Goal: Task Accomplishment & Management: Use online tool/utility

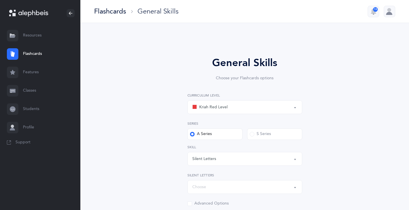
select select "Silent Letters"
select select
select select "single"
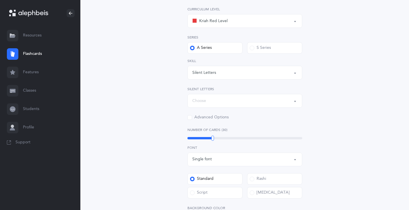
click at [34, 53] on link "Flashcards" at bounding box center [40, 54] width 80 height 18
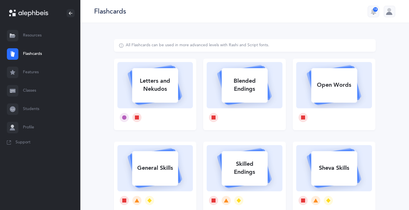
click at [138, 85] on div "Letters and Nekudos" at bounding box center [155, 85] width 46 height 23
select select "4"
select select "27"
select select "33"
select select "single"
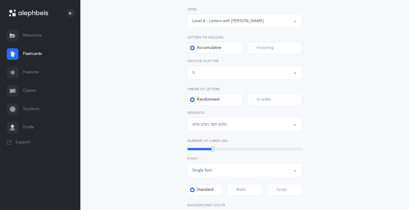
scroll to position [29, 0]
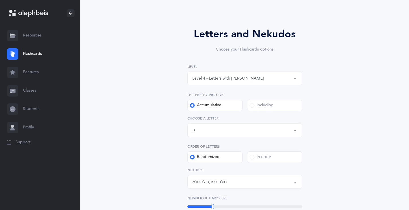
click at [297, 130] on button "Letters up until: ת" at bounding box center [245, 130] width 115 height 14
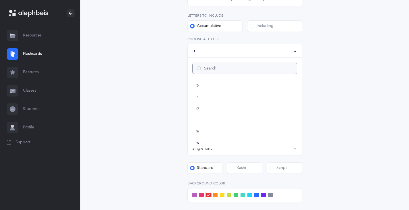
scroll to position [78, 0]
click at [35, 53] on link "Flashcards" at bounding box center [40, 54] width 80 height 18
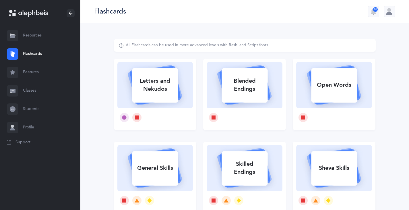
click at [157, 96] on div "Letters and Nekudos" at bounding box center [155, 85] width 46 height 23
select select "4"
select select "27"
select select "33"
select select "single"
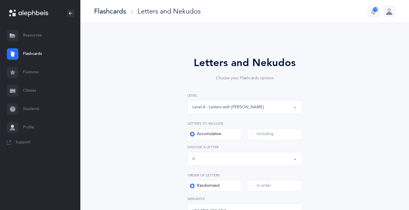
scroll to position [24, 0]
click at [295, 108] on button "Level 4 - Letters with [PERSON_NAME]" at bounding box center [245, 107] width 115 height 14
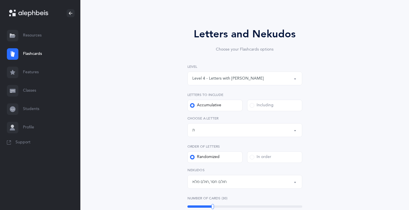
scroll to position [57, 0]
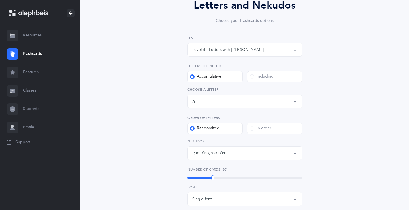
click at [295, 153] on button "חולם חסר , חולם מלא" at bounding box center [245, 153] width 115 height 14
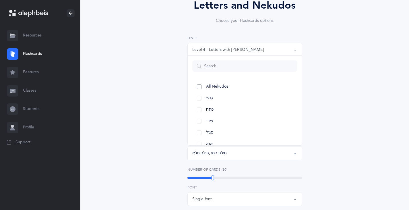
click at [215, 86] on span "All Nekudos" at bounding box center [217, 86] width 22 height 5
select select "all"
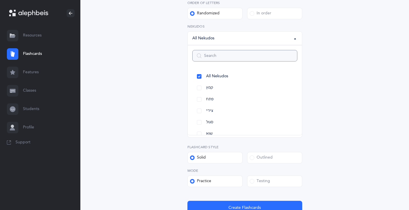
scroll to position [223, 0]
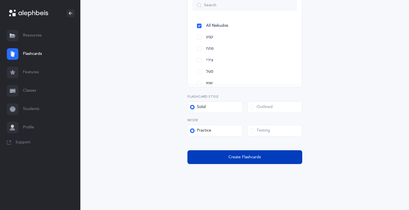
click at [244, 158] on span "Create Flashcards" at bounding box center [245, 157] width 32 height 6
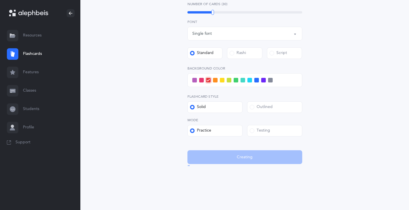
scroll to position [0, 0]
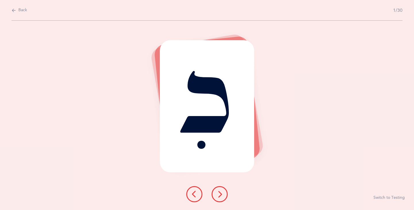
click at [11, 11] on div "Back 1/30 כִ Switch to Testing" at bounding box center [207, 105] width 414 height 210
click at [14, 10] on icon at bounding box center [13, 10] width 5 height 6
select select "4"
select select "27"
select select "single"
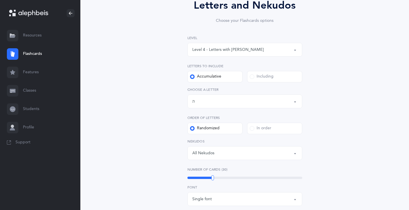
scroll to position [144, 0]
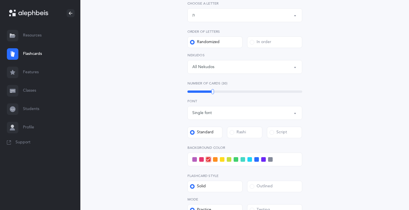
click at [194, 158] on span at bounding box center [194, 159] width 5 height 5
click at [0, 0] on input "checkbox" at bounding box center [0, 0] width 0 height 0
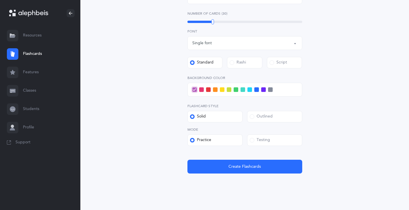
scroll to position [219, 0]
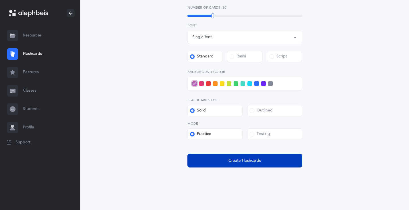
click at [204, 160] on button "Create Flashcards" at bounding box center [245, 161] width 115 height 14
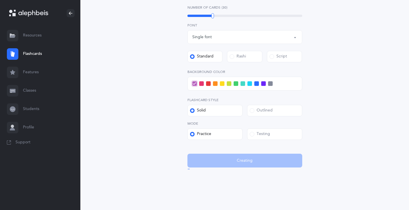
scroll to position [0, 0]
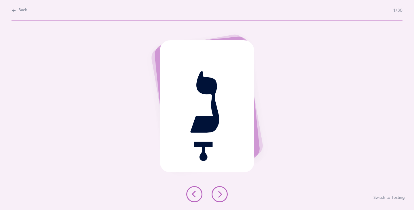
click at [219, 195] on icon at bounding box center [219, 194] width 7 height 7
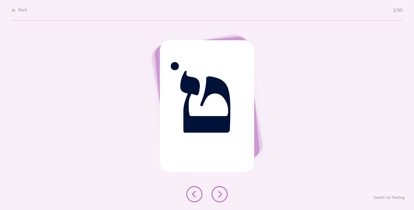
click at [219, 195] on icon at bounding box center [219, 194] width 7 height 7
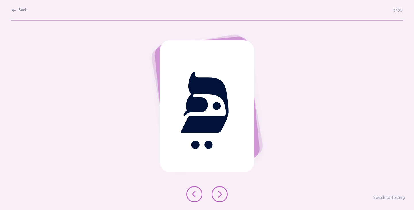
click at [219, 195] on icon at bounding box center [219, 194] width 7 height 7
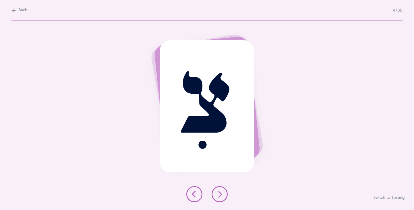
click at [219, 195] on icon at bounding box center [219, 194] width 7 height 7
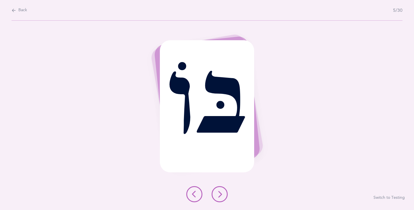
click at [219, 195] on icon at bounding box center [219, 194] width 7 height 7
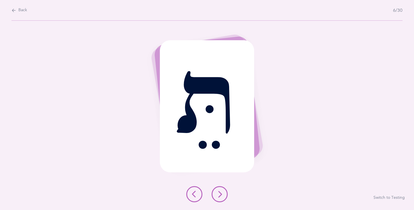
click at [219, 195] on icon at bounding box center [219, 194] width 7 height 7
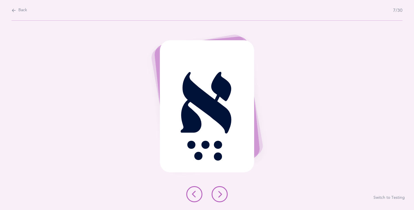
click at [219, 195] on icon at bounding box center [219, 194] width 7 height 7
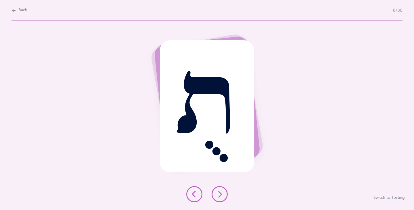
click at [219, 195] on icon at bounding box center [219, 194] width 7 height 7
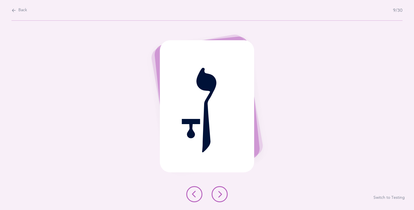
click at [219, 195] on icon at bounding box center [219, 194] width 7 height 7
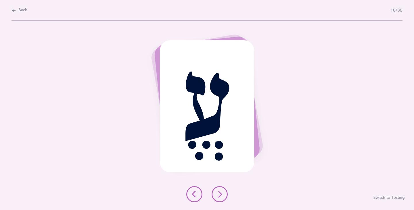
click at [219, 195] on icon at bounding box center [219, 194] width 7 height 7
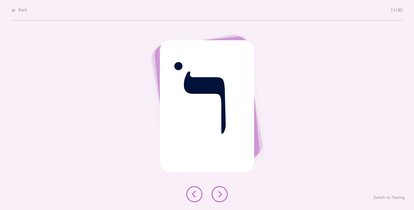
click at [219, 195] on icon at bounding box center [219, 194] width 7 height 7
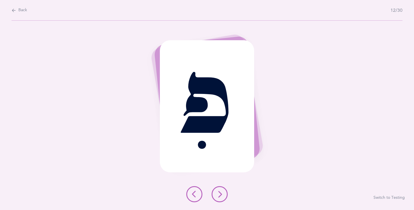
click at [219, 195] on icon at bounding box center [219, 194] width 7 height 7
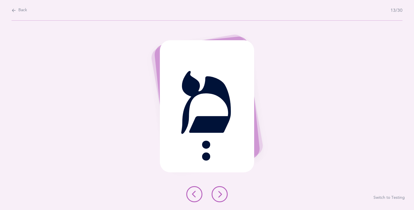
click at [219, 195] on icon at bounding box center [219, 194] width 7 height 7
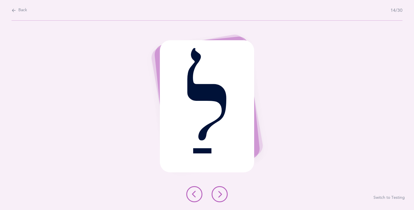
click at [219, 195] on icon at bounding box center [219, 194] width 7 height 7
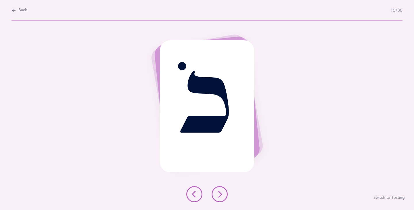
click at [219, 195] on icon at bounding box center [219, 194] width 7 height 7
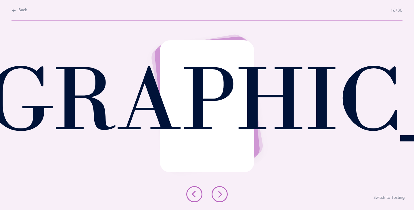
click at [219, 195] on icon at bounding box center [219, 194] width 7 height 7
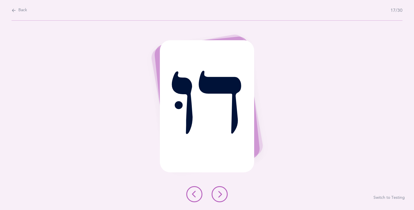
click at [219, 195] on icon at bounding box center [219, 194] width 7 height 7
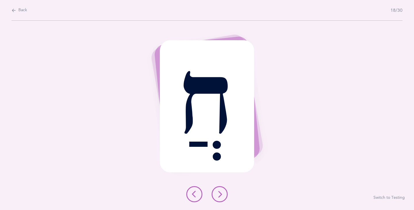
click at [219, 195] on icon at bounding box center [219, 194] width 7 height 7
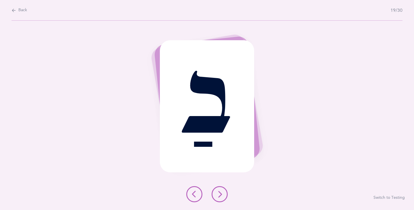
click at [219, 195] on icon at bounding box center [219, 194] width 7 height 7
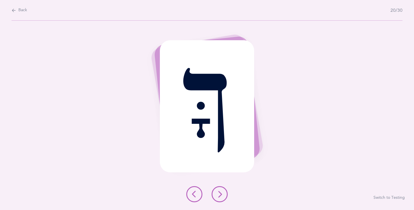
click at [219, 195] on icon at bounding box center [219, 194] width 7 height 7
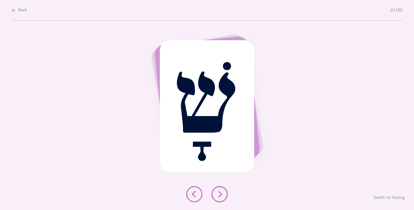
click at [218, 195] on icon at bounding box center [219, 194] width 7 height 7
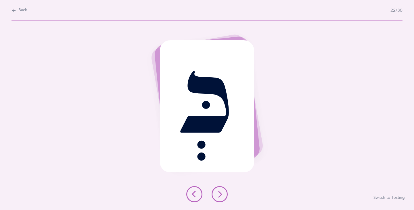
click at [218, 195] on icon at bounding box center [219, 194] width 7 height 7
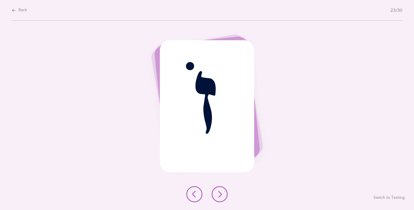
click at [218, 195] on icon at bounding box center [219, 194] width 7 height 7
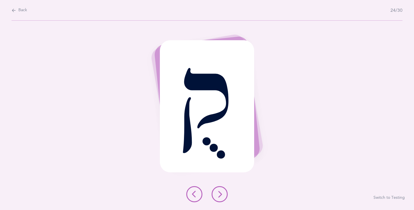
click at [218, 195] on icon at bounding box center [219, 194] width 7 height 7
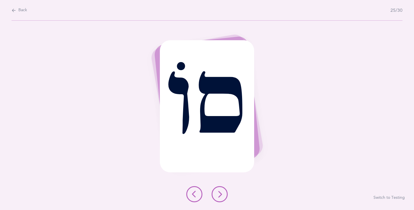
click at [218, 195] on icon at bounding box center [219, 194] width 7 height 7
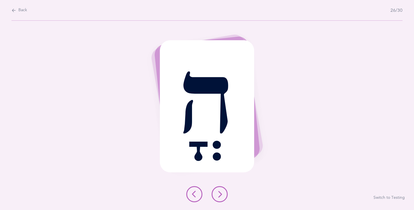
click at [218, 195] on icon at bounding box center [219, 194] width 7 height 7
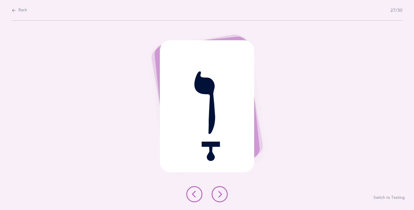
click at [217, 195] on icon at bounding box center [219, 194] width 7 height 7
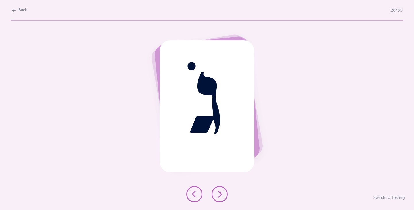
click at [217, 195] on icon at bounding box center [219, 194] width 7 height 7
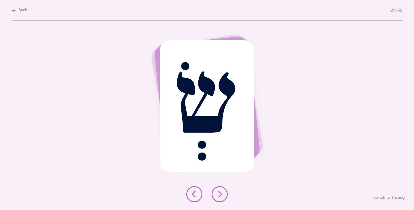
click at [217, 195] on icon at bounding box center [219, 194] width 7 height 7
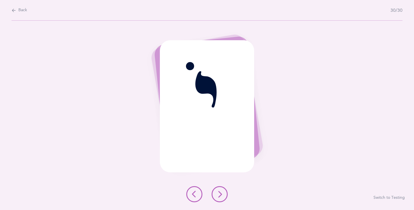
click at [217, 194] on icon at bounding box center [219, 194] width 7 height 7
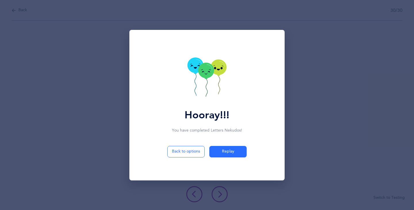
click at [208, 88] on icon at bounding box center [206, 77] width 39 height 41
click at [201, 89] on icon at bounding box center [206, 77] width 39 height 41
click at [201, 90] on icon at bounding box center [206, 77] width 39 height 41
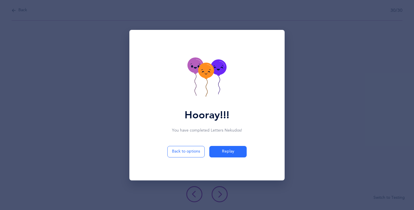
click at [199, 90] on icon at bounding box center [206, 77] width 39 height 41
click at [196, 91] on icon at bounding box center [206, 77] width 39 height 41
click at [196, 90] on icon at bounding box center [206, 77] width 39 height 41
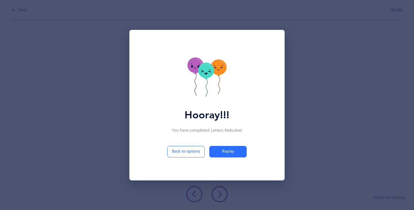
click at [196, 90] on icon at bounding box center [206, 77] width 39 height 41
click at [196, 91] on icon at bounding box center [206, 77] width 39 height 41
click at [196, 92] on icon at bounding box center [206, 77] width 39 height 41
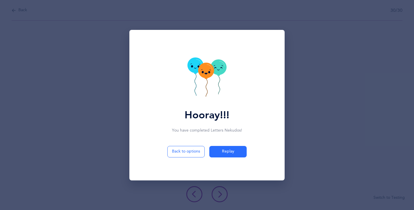
click at [196, 92] on icon at bounding box center [206, 77] width 39 height 41
click at [195, 91] on icon at bounding box center [206, 77] width 39 height 41
click at [195, 92] on icon at bounding box center [206, 77] width 39 height 41
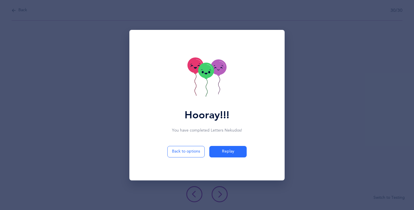
click at [195, 92] on icon at bounding box center [206, 77] width 39 height 41
click at [183, 151] on button "Back to options" at bounding box center [185, 151] width 37 height 11
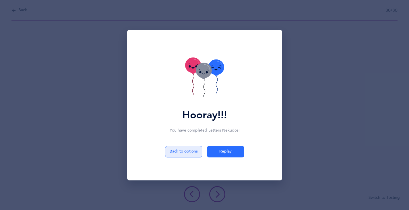
select select "4"
select select "27"
select select "single"
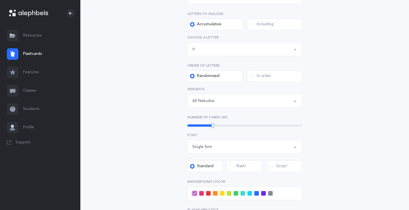
scroll to position [158, 0]
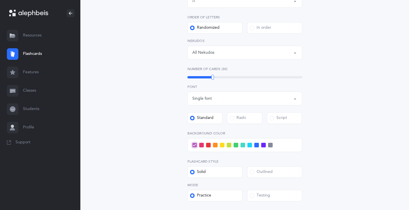
click at [272, 143] on span at bounding box center [270, 145] width 5 height 5
click at [0, 0] on input "checkbox" at bounding box center [0, 0] width 0 height 0
click at [263, 144] on span at bounding box center [263, 145] width 5 height 5
click at [0, 0] on input "checkbox" at bounding box center [0, 0] width 0 height 0
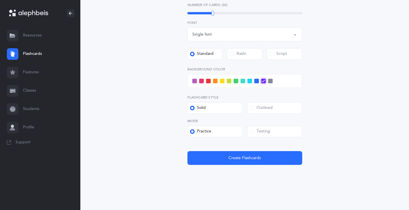
scroll to position [223, 0]
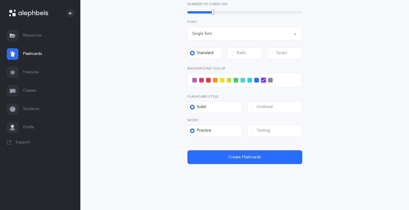
click at [234, 155] on span "Create Flashcards" at bounding box center [245, 157] width 32 height 6
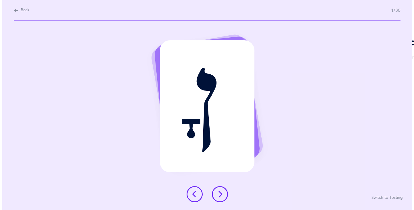
scroll to position [0, 0]
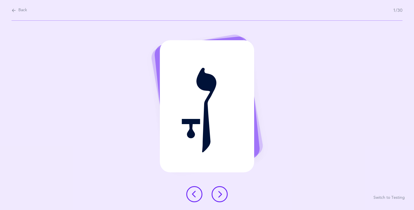
click at [220, 194] on icon at bounding box center [219, 194] width 7 height 7
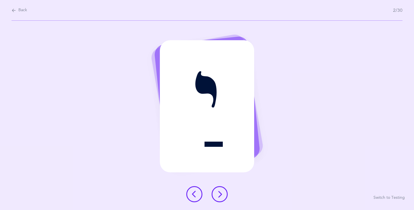
click at [220, 194] on icon at bounding box center [219, 194] width 7 height 7
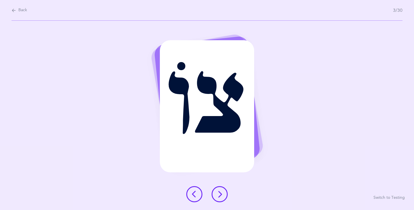
click at [220, 194] on icon at bounding box center [219, 194] width 7 height 7
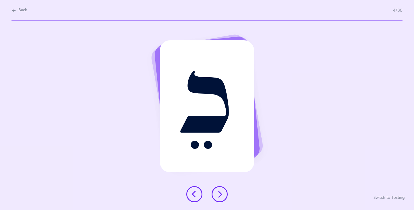
click at [220, 194] on icon at bounding box center [219, 194] width 7 height 7
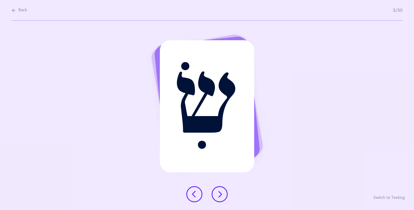
click at [220, 194] on icon at bounding box center [219, 194] width 7 height 7
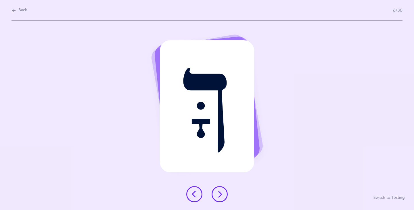
click at [220, 194] on icon at bounding box center [219, 194] width 7 height 7
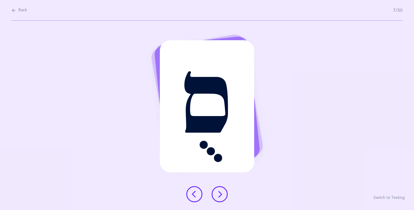
click at [220, 194] on icon at bounding box center [219, 194] width 7 height 7
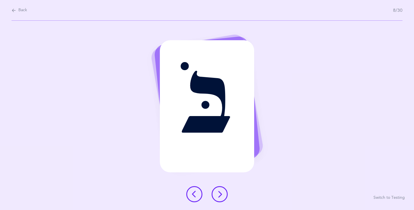
click at [220, 194] on icon at bounding box center [219, 194] width 7 height 7
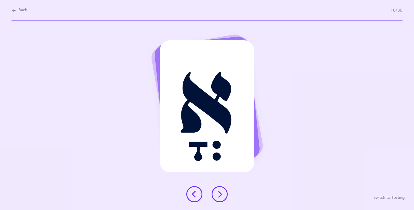
click at [220, 194] on icon at bounding box center [219, 194] width 7 height 7
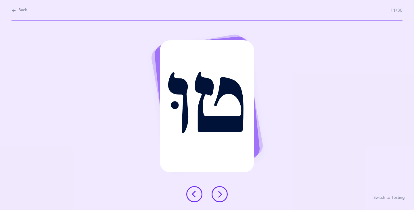
click at [218, 194] on icon at bounding box center [219, 194] width 7 height 7
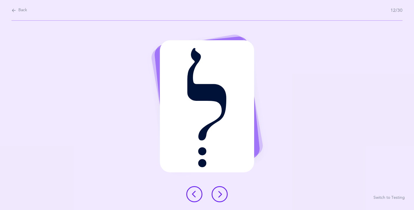
click at [217, 194] on icon at bounding box center [219, 194] width 7 height 7
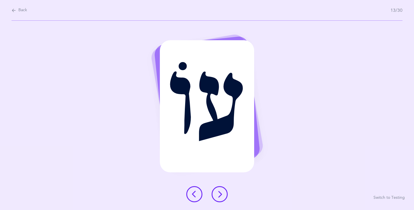
click at [217, 194] on icon at bounding box center [219, 194] width 7 height 7
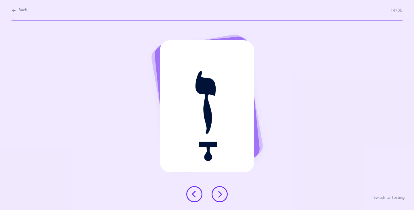
click at [216, 194] on icon at bounding box center [219, 194] width 7 height 7
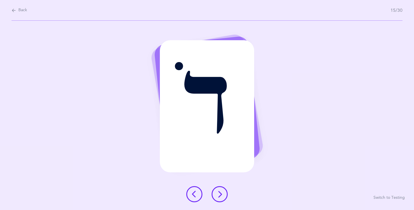
click at [216, 194] on icon at bounding box center [219, 194] width 7 height 7
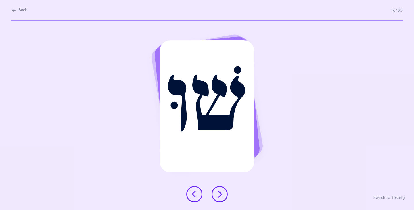
click at [216, 194] on icon at bounding box center [219, 194] width 7 height 7
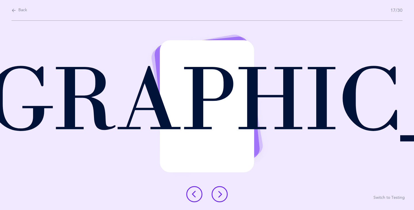
click at [216, 194] on icon at bounding box center [219, 194] width 7 height 7
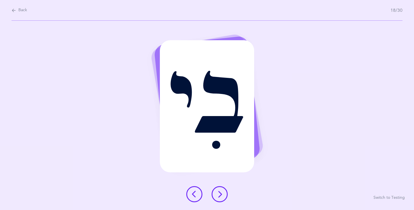
click at [216, 193] on icon at bounding box center [219, 194] width 7 height 7
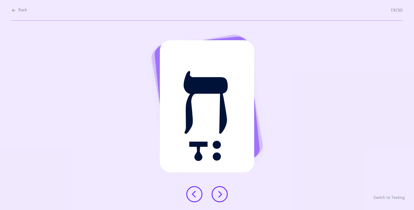
click at [215, 193] on button at bounding box center [219, 194] width 16 height 16
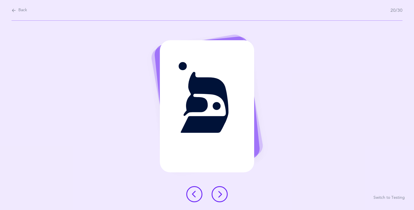
click at [215, 192] on button at bounding box center [219, 194] width 16 height 16
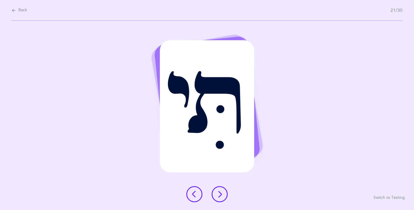
click at [215, 192] on button at bounding box center [219, 194] width 16 height 16
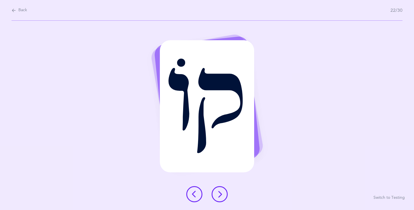
click at [220, 195] on icon at bounding box center [219, 194] width 7 height 7
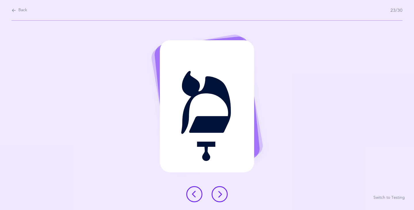
click at [220, 195] on icon at bounding box center [219, 194] width 7 height 7
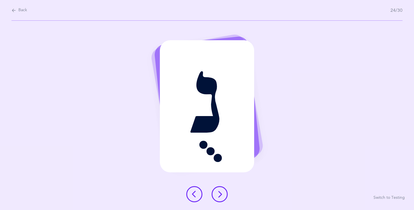
click at [218, 194] on icon at bounding box center [219, 194] width 7 height 7
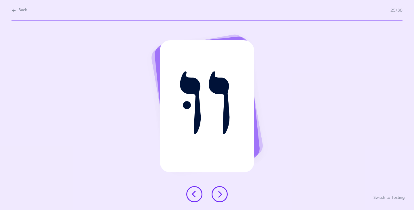
click at [217, 194] on icon at bounding box center [219, 194] width 7 height 7
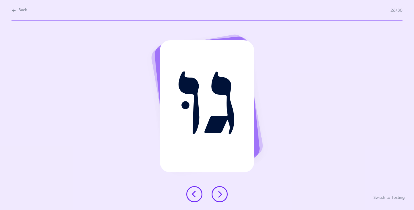
click at [217, 194] on icon at bounding box center [219, 194] width 7 height 7
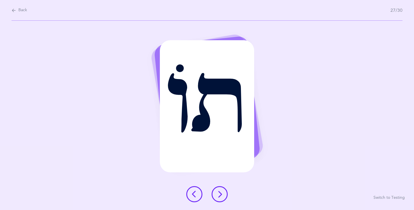
click at [217, 194] on icon at bounding box center [219, 194] width 7 height 7
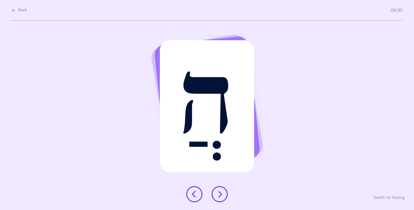
click at [217, 194] on icon at bounding box center [219, 194] width 7 height 7
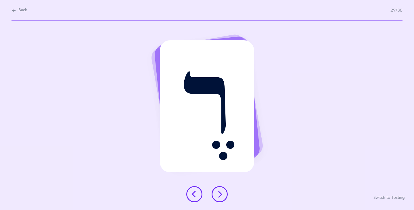
click at [217, 194] on icon at bounding box center [219, 194] width 7 height 7
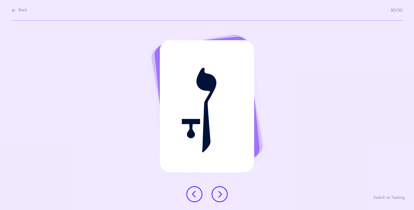
click at [219, 194] on icon at bounding box center [219, 194] width 7 height 7
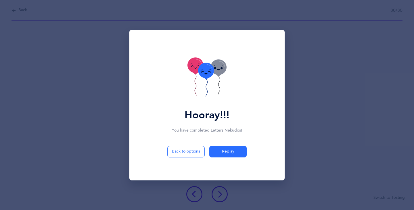
click at [203, 72] on icon at bounding box center [202, 72] width 3 height 2
click at [197, 93] on icon at bounding box center [206, 77] width 39 height 41
click at [194, 92] on icon at bounding box center [206, 77] width 39 height 41
click at [194, 91] on icon at bounding box center [195, 81] width 2 height 29
click at [194, 91] on icon at bounding box center [206, 77] width 39 height 41
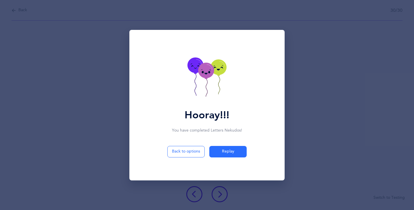
click at [194, 91] on icon at bounding box center [206, 77] width 39 height 41
click at [194, 92] on icon at bounding box center [206, 77] width 39 height 41
click at [194, 91] on icon at bounding box center [206, 77] width 39 height 41
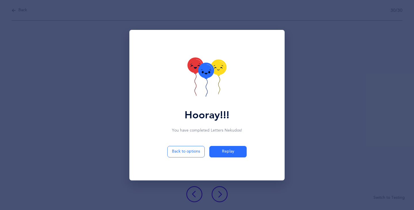
click at [194, 91] on icon at bounding box center [206, 77] width 39 height 41
click at [194, 92] on icon at bounding box center [206, 77] width 39 height 41
click at [194, 91] on icon at bounding box center [206, 77] width 39 height 41
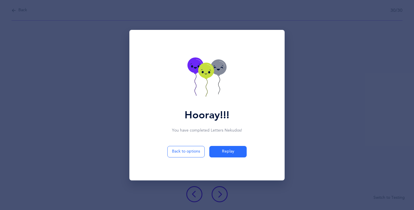
click at [194, 91] on icon at bounding box center [206, 77] width 39 height 41
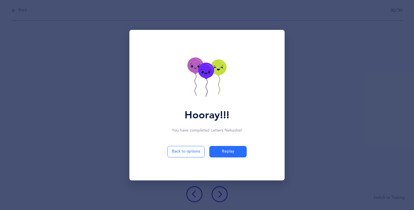
click at [194, 91] on icon at bounding box center [206, 77] width 39 height 41
click at [196, 97] on icon at bounding box center [206, 77] width 39 height 41
click at [195, 98] on icon at bounding box center [206, 77] width 39 height 41
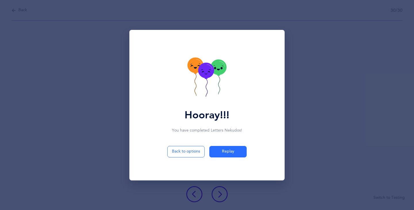
click at [194, 98] on icon at bounding box center [206, 77] width 39 height 41
click at [196, 101] on div "Hooray!!!" at bounding box center [207, 82] width 148 height 105
click at [195, 101] on div "Hooray!!!" at bounding box center [207, 82] width 148 height 105
click at [196, 101] on div "Hooray!!!" at bounding box center [207, 82] width 148 height 105
click at [196, 98] on icon at bounding box center [206, 77] width 39 height 41
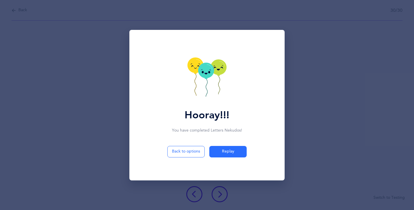
click at [196, 98] on icon at bounding box center [206, 77] width 39 height 41
click at [193, 97] on icon at bounding box center [206, 77] width 39 height 41
